Goal: Task Accomplishment & Management: Use online tool/utility

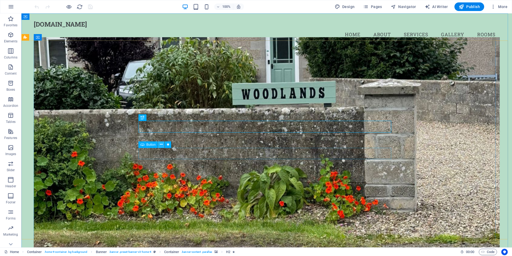
click at [161, 145] on icon at bounding box center [161, 144] width 3 height 6
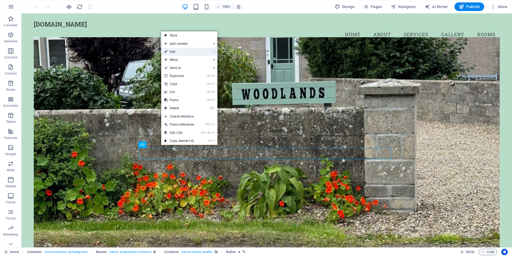
click at [180, 51] on link "⏎ Edit" at bounding box center [179, 52] width 36 height 8
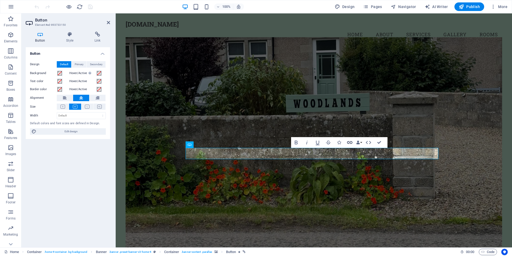
click at [349, 143] on icon "button" at bounding box center [350, 142] width 6 height 6
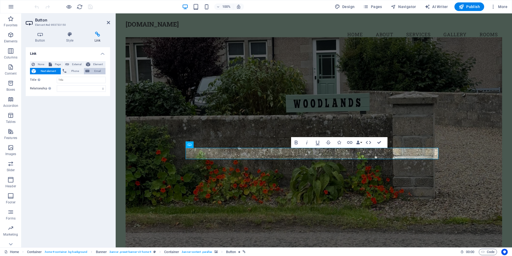
click at [98, 72] on span "Email" at bounding box center [97, 71] width 13 height 6
type input "[EMAIL_ADDRESS][DOMAIN_NAME]"
click at [108, 22] on icon at bounding box center [108, 22] width 3 height 4
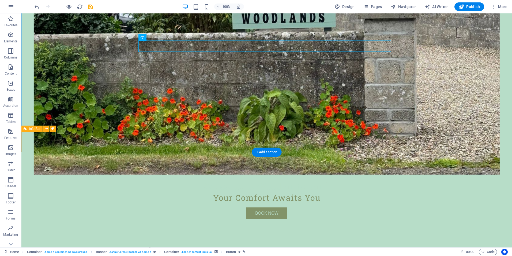
scroll to position [107, 0]
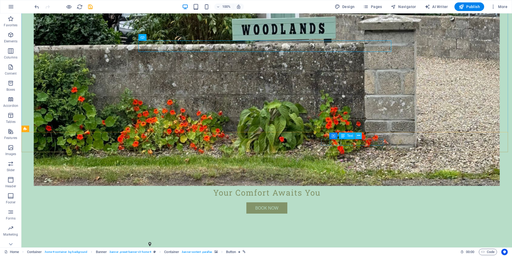
click at [358, 134] on icon at bounding box center [358, 136] width 3 height 6
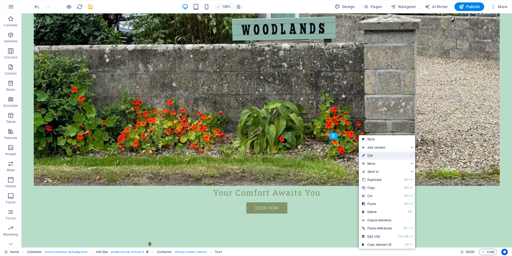
click at [370, 155] on link "⏎ Edit" at bounding box center [377, 155] width 36 height 8
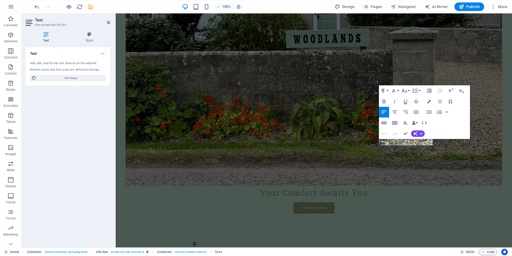
click at [384, 122] on icon "button" at bounding box center [384, 122] width 6 height 6
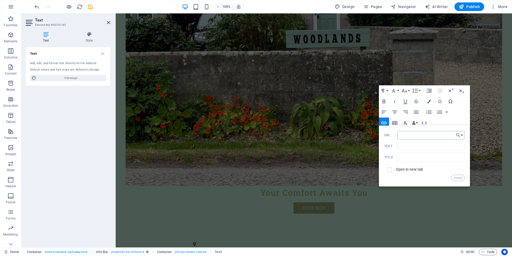
click at [401, 135] on input "URL" at bounding box center [432, 135] width 68 height 9
click at [402, 145] on input "Text" at bounding box center [431, 146] width 67 height 9
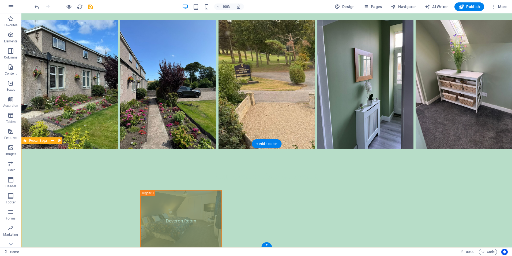
scroll to position [1231, 0]
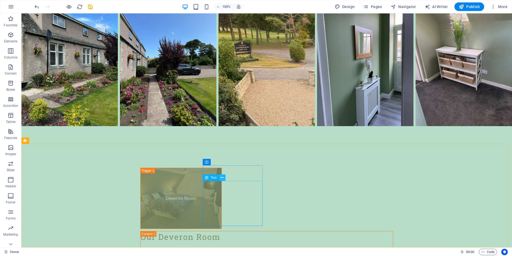
click at [222, 177] on icon at bounding box center [222, 178] width 3 height 6
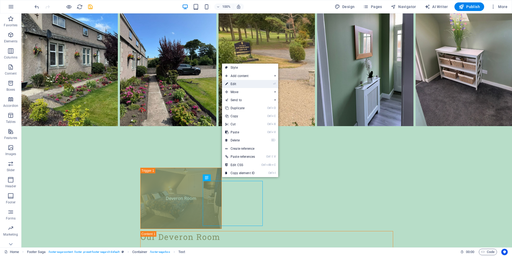
click at [237, 83] on link "⏎ Edit" at bounding box center [240, 84] width 36 height 8
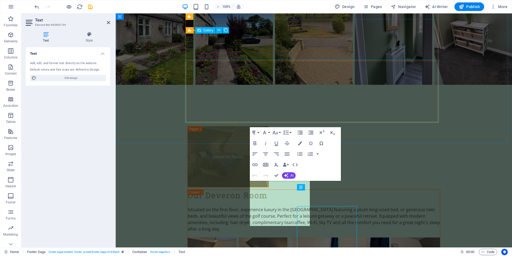
scroll to position [1206, 0]
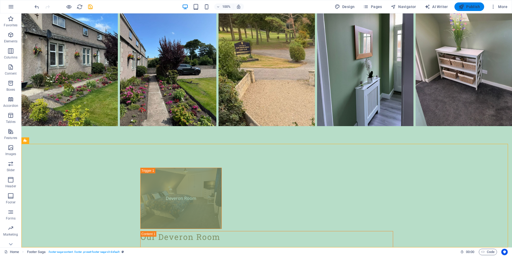
click at [469, 7] on span "Publish" at bounding box center [469, 6] width 21 height 5
